Goal: Navigation & Orientation: Find specific page/section

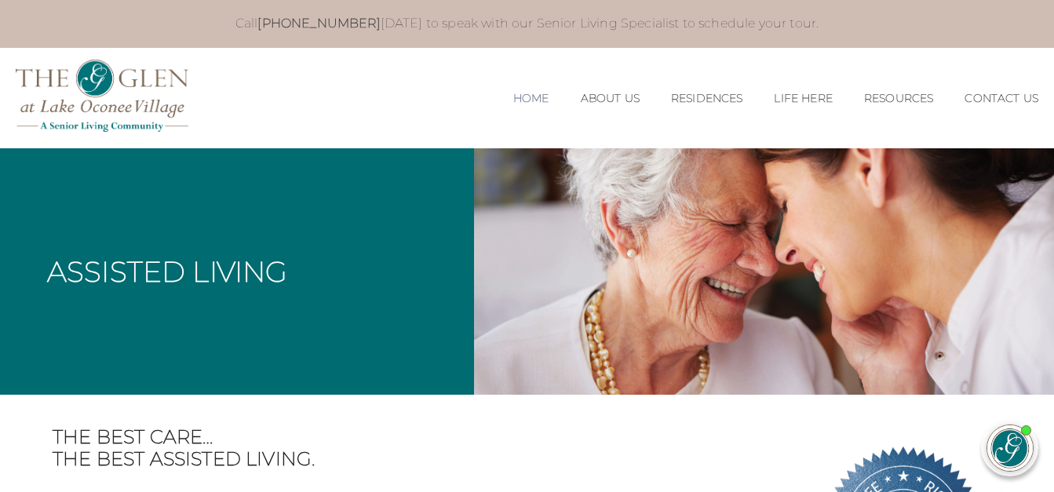
click at [520, 102] on link "Home" at bounding box center [531, 98] width 36 height 13
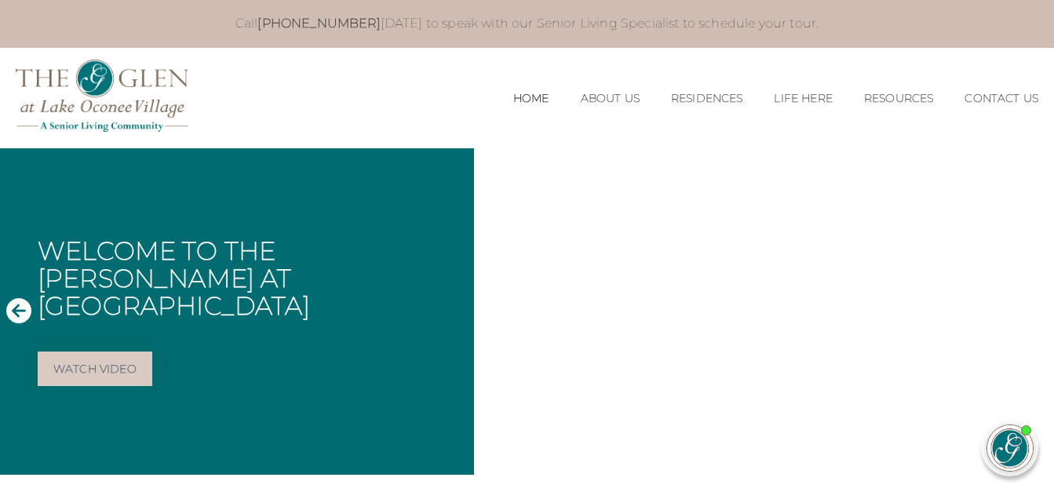
click at [575, 4] on div "Call [PHONE_NUMBER] [DATE] to speak with our Senior Living Specialist to schedu…" at bounding box center [527, 24] width 949 height 48
